Goal: Information Seeking & Learning: Learn about a topic

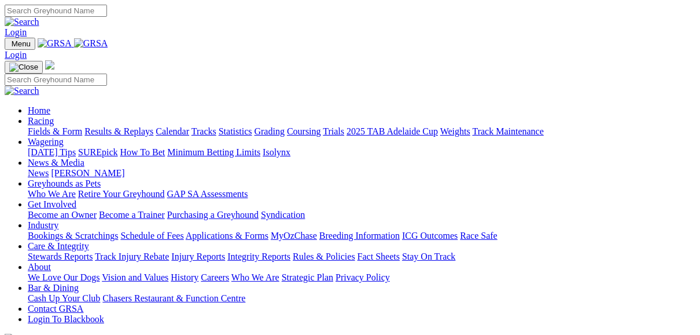
click at [59, 126] on link "Fields & Form" at bounding box center [55, 131] width 54 height 10
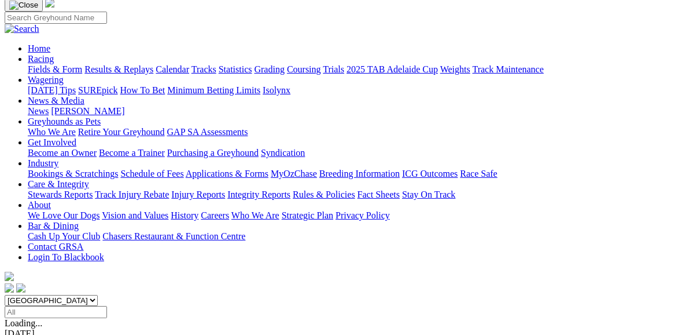
scroll to position [93, 0]
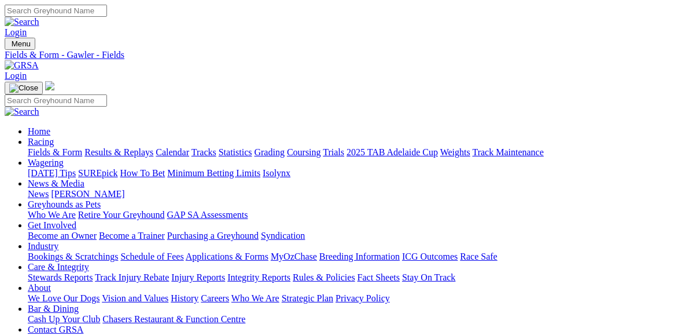
click at [65, 147] on link "Fields & Form" at bounding box center [55, 152] width 54 height 10
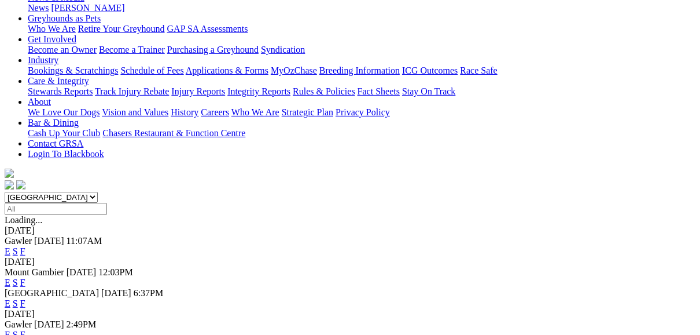
scroll to position [232, 0]
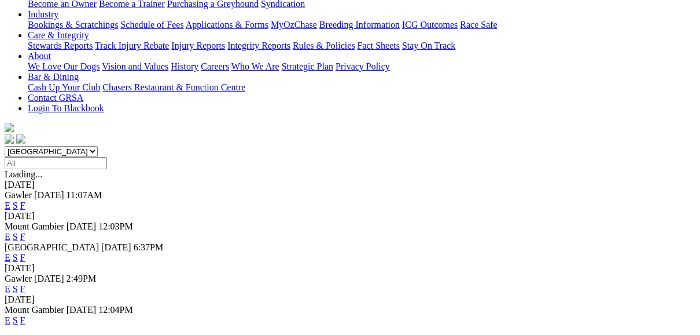
click at [25, 284] on link "F" at bounding box center [22, 289] width 5 height 10
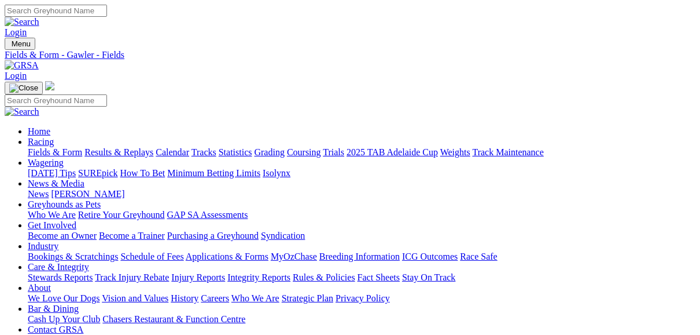
click at [55, 147] on link "Fields & Form" at bounding box center [55, 152] width 54 height 10
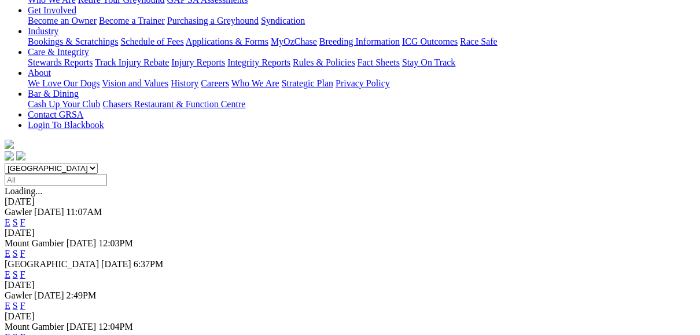
scroll to position [232, 0]
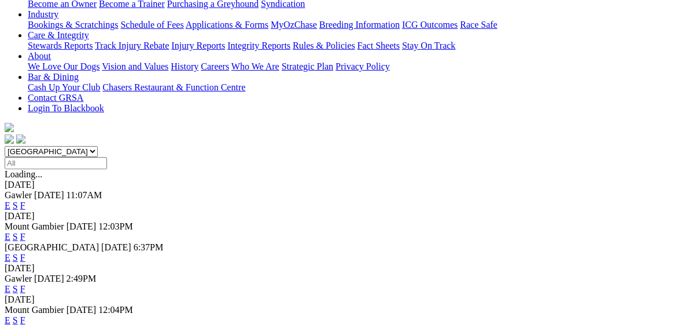
click at [25, 252] on link "F" at bounding box center [22, 257] width 5 height 10
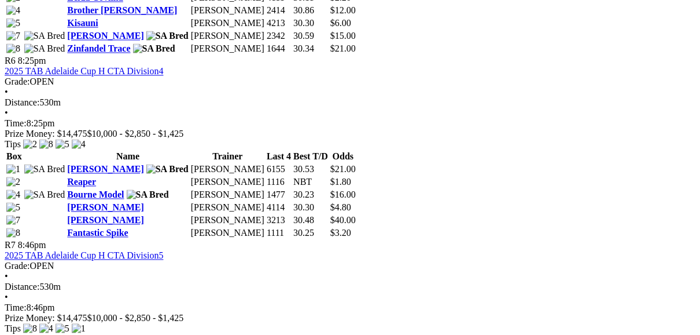
scroll to position [1482, 0]
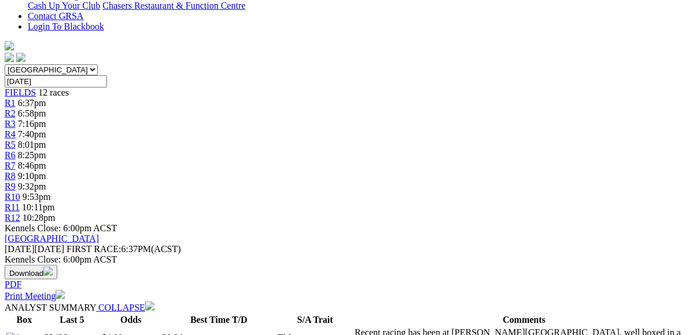
scroll to position [324, 0]
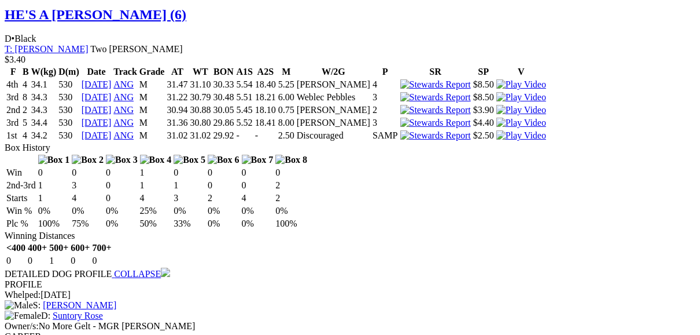
scroll to position [2408, 0]
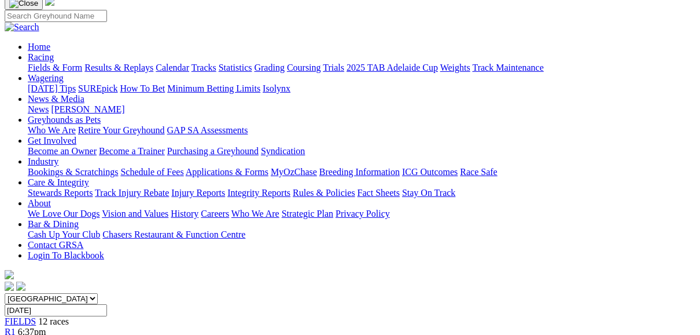
scroll to position [46, 0]
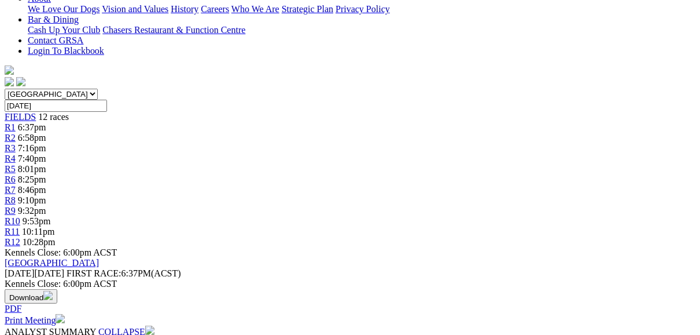
scroll to position [370, 0]
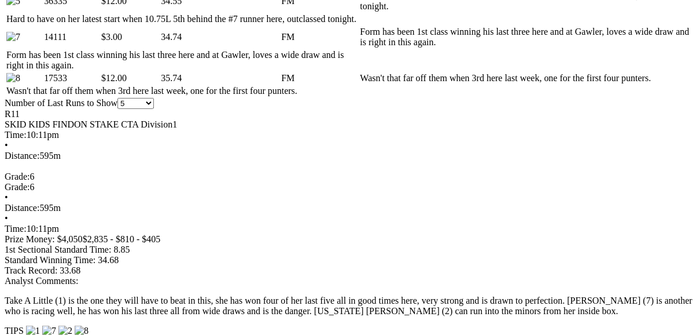
scroll to position [741, 0]
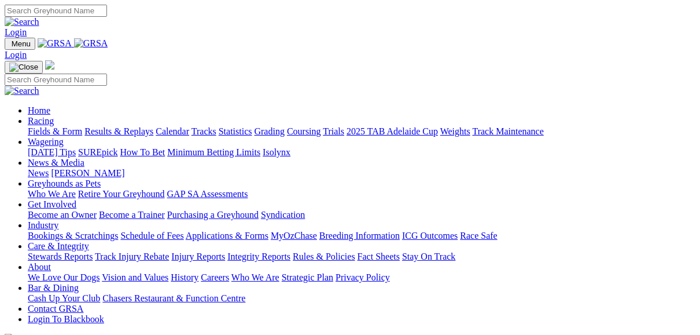
click at [47, 126] on link "Fields & Form" at bounding box center [55, 131] width 54 height 10
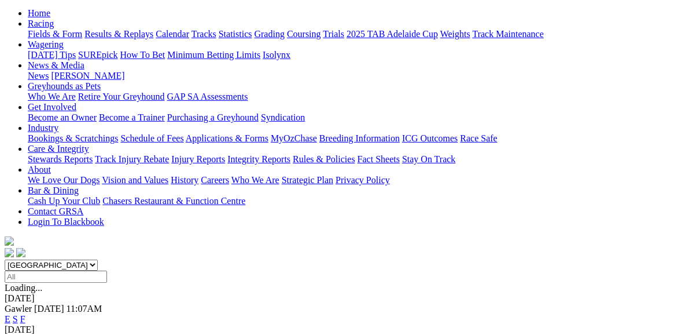
scroll to position [139, 0]
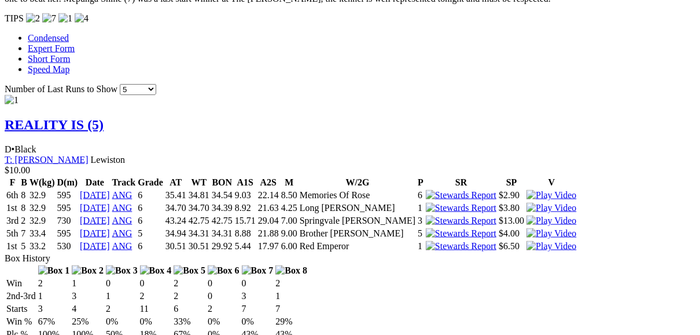
scroll to position [1111, 0]
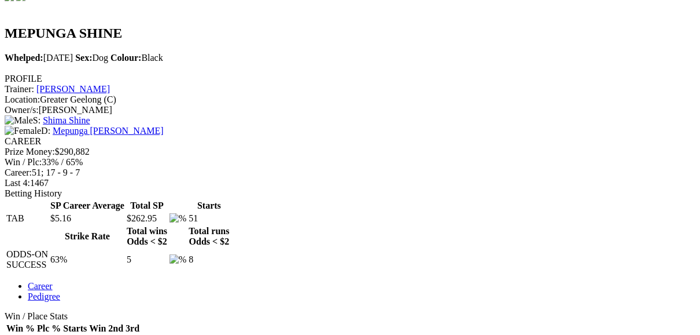
scroll to position [370, 0]
